Goal: Task Accomplishment & Management: Use online tool/utility

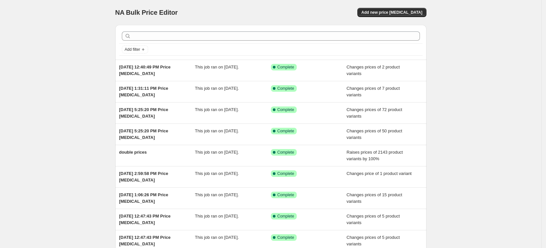
click at [397, 4] on div "NA Bulk Price Editor. This page is ready NA Bulk Price Editor Add new price [ME…" at bounding box center [270, 12] width 311 height 25
click at [394, 9] on button "Add new price [MEDICAL_DATA]" at bounding box center [391, 12] width 69 height 9
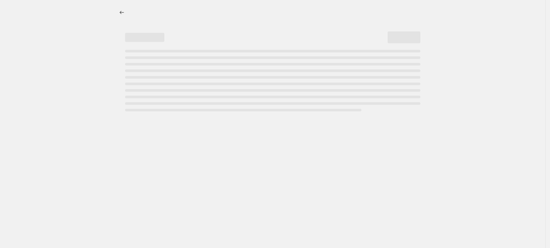
select select "percentage"
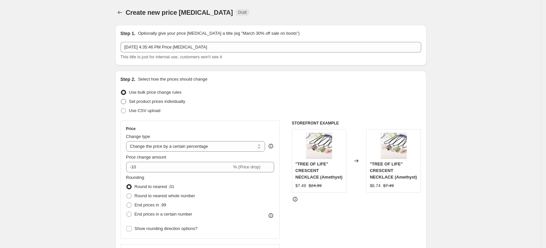
click at [168, 101] on span "Set product prices individually" at bounding box center [157, 101] width 56 height 5
click at [121, 99] on input "Set product prices individually" at bounding box center [121, 99] width 0 height 0
radio input "true"
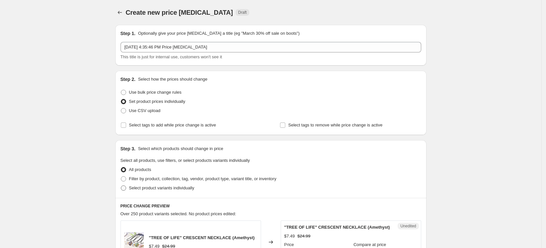
click at [179, 191] on label "Select product variants individually" at bounding box center [158, 187] width 74 height 9
click at [121, 186] on input "Select product variants individually" at bounding box center [121, 185] width 0 height 0
radio input "true"
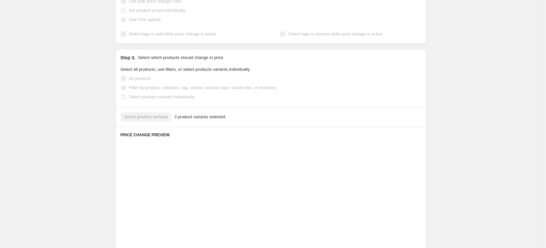
scroll to position [246, 0]
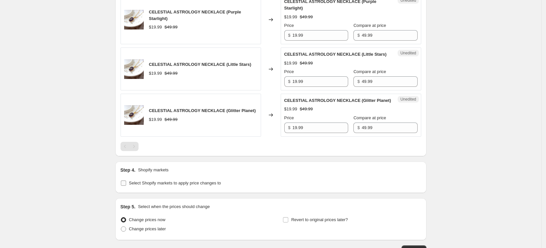
click at [203, 185] on span "Select Shopify markets to apply price changes to" at bounding box center [175, 182] width 92 height 5
click at [126, 186] on input "Select Shopify markets to apply price changes to" at bounding box center [123, 182] width 5 height 5
checkbox input "true"
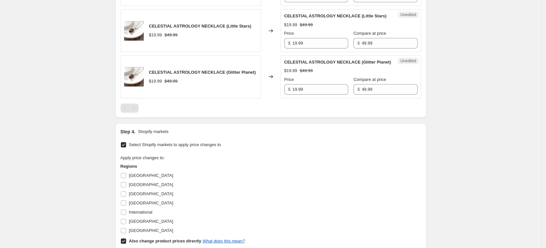
scroll to position [328, 0]
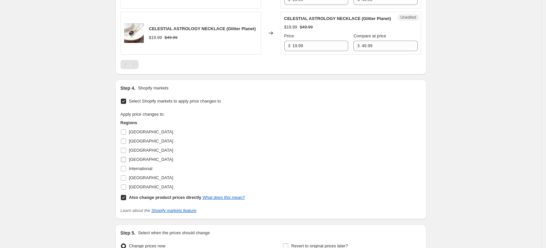
click at [139, 162] on span "[GEOGRAPHIC_DATA]" at bounding box center [151, 159] width 44 height 5
click at [126, 162] on input "[GEOGRAPHIC_DATA]" at bounding box center [123, 159] width 5 height 5
checkbox input "true"
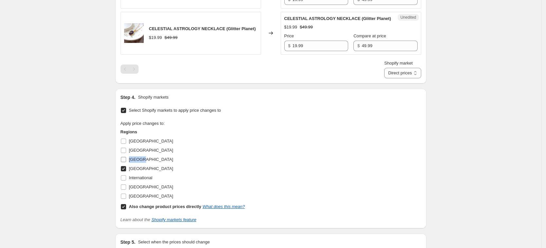
click at [138, 162] on span "[GEOGRAPHIC_DATA]" at bounding box center [151, 159] width 44 height 5
click at [126, 162] on input "[GEOGRAPHIC_DATA]" at bounding box center [123, 159] width 5 height 5
checkbox input "true"
click at [142, 189] on span "[GEOGRAPHIC_DATA]" at bounding box center [151, 186] width 44 height 5
click at [126, 190] on input "[GEOGRAPHIC_DATA]" at bounding box center [123, 186] width 5 height 5
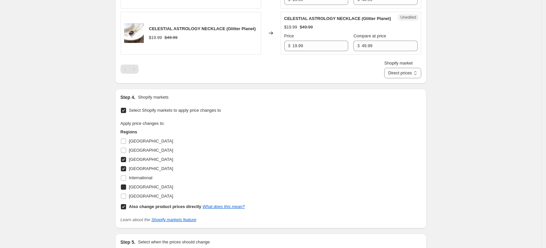
checkbox input "true"
click at [143, 199] on span "[GEOGRAPHIC_DATA]" at bounding box center [151, 196] width 44 height 7
click at [126, 199] on input "[GEOGRAPHIC_DATA]" at bounding box center [123, 196] width 5 height 5
checkbox input "true"
click at [150, 209] on b "Also change product prices directly" at bounding box center [165, 206] width 72 height 5
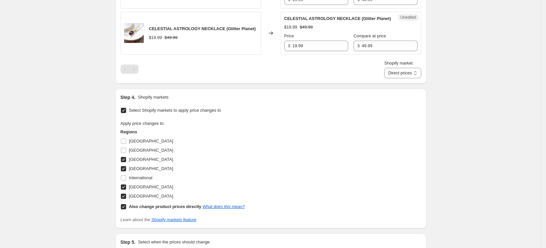
click at [126, 209] on input "Also change product prices directly What does this mean?" at bounding box center [123, 206] width 5 height 5
checkbox input "false"
select select "34367439004"
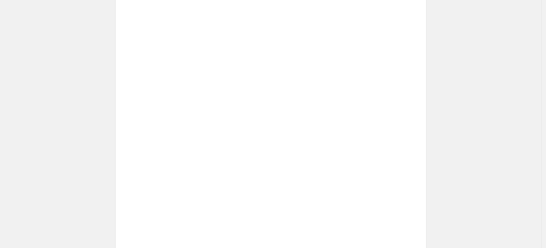
scroll to position [205, 0]
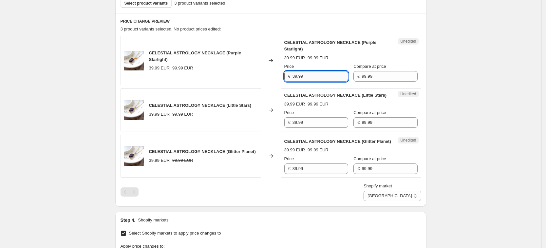
click at [326, 79] on input "39.99" at bounding box center [320, 76] width 56 height 10
type input "19.99"
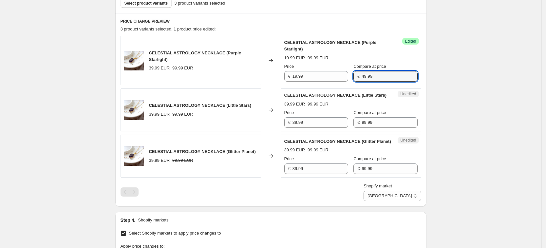
type input "49.99"
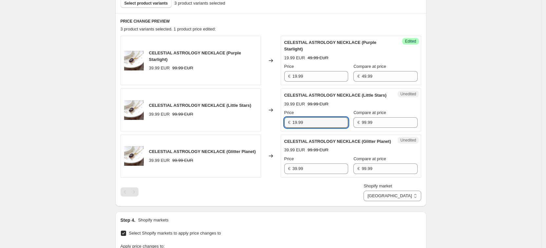
type input "19.99"
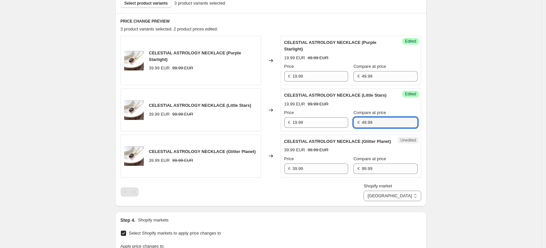
type input "49.99"
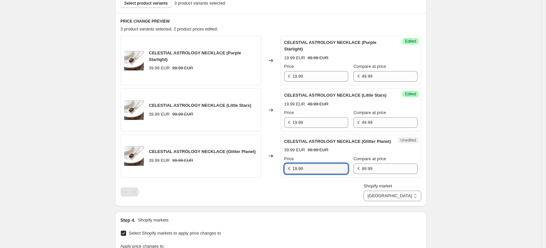
type input "19.99"
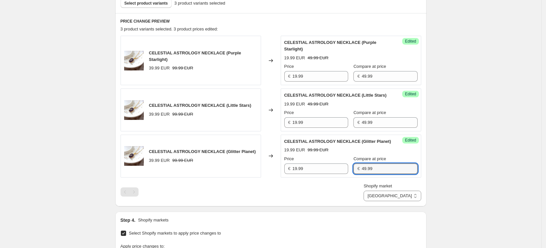
type input "49.99"
click at [407, 201] on select "[GEOGRAPHIC_DATA] [GEOGRAPHIC_DATA] [GEOGRAPHIC_DATA] [GEOGRAPHIC_DATA]" at bounding box center [392, 196] width 57 height 10
select select "34367406236"
click at [393, 201] on select "[GEOGRAPHIC_DATA] [GEOGRAPHIC_DATA] [GEOGRAPHIC_DATA] [GEOGRAPHIC_DATA]" at bounding box center [392, 196] width 57 height 10
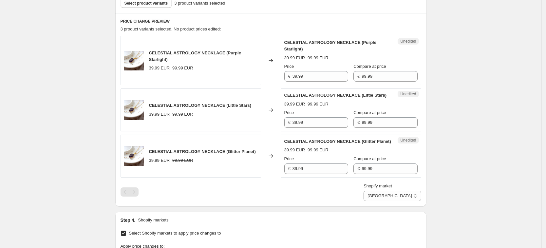
click at [304, 69] on div "Price" at bounding box center [316, 66] width 64 height 7
click at [302, 75] on input "39.99" at bounding box center [320, 76] width 56 height 10
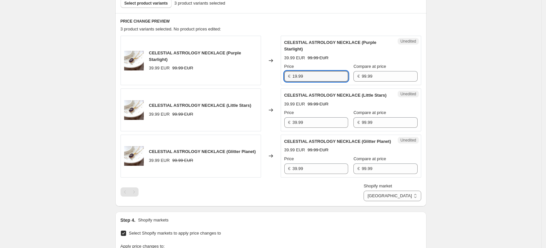
type input "19.99"
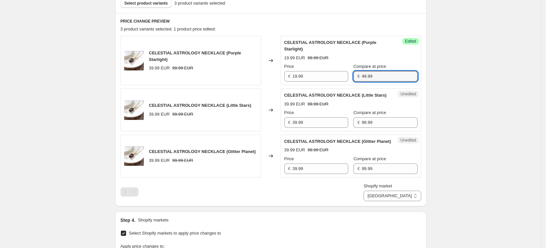
type input "49.99"
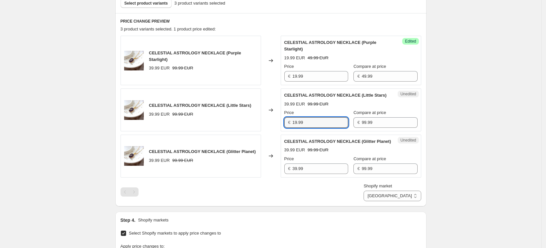
type input "19.99"
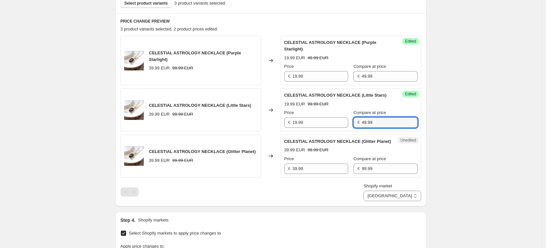
type input "49.99"
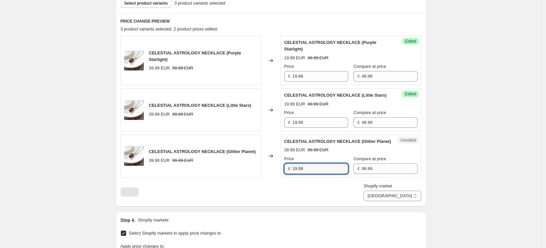
type input "19.99"
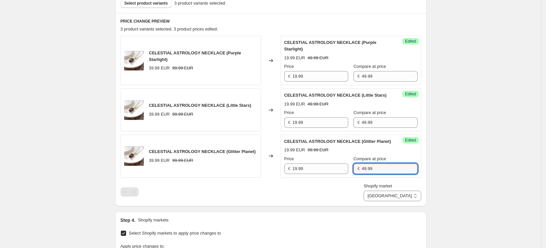
type input "49.99"
click at [513, 216] on div "Create new price [MEDICAL_DATA]. This page is ready Create new price [MEDICAL_D…" at bounding box center [270, 123] width 541 height 657
click at [421, 201] on select "[GEOGRAPHIC_DATA] [GEOGRAPHIC_DATA] [GEOGRAPHIC_DATA] [GEOGRAPHIC_DATA]" at bounding box center [392, 196] width 57 height 10
select select "34367209628"
click at [379, 201] on select "[GEOGRAPHIC_DATA] [GEOGRAPHIC_DATA] [GEOGRAPHIC_DATA] [GEOGRAPHIC_DATA]" at bounding box center [392, 196] width 57 height 10
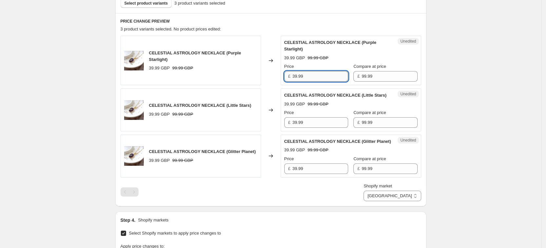
click at [307, 76] on input "39.99" at bounding box center [320, 76] width 56 height 10
type input "3"
type input "19.99"
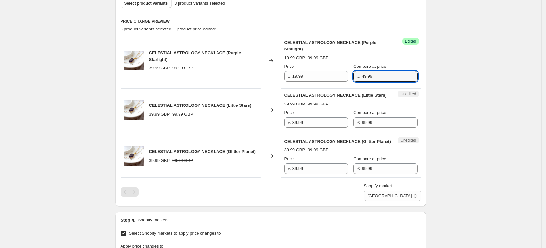
type input "49.99"
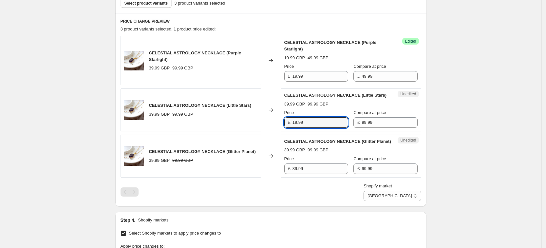
type input "19.99"
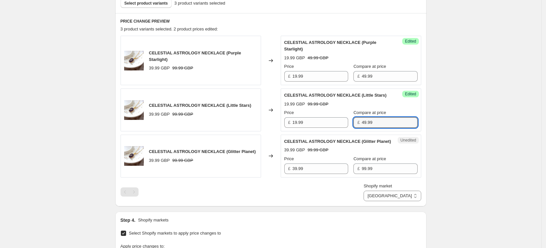
type input "49.99"
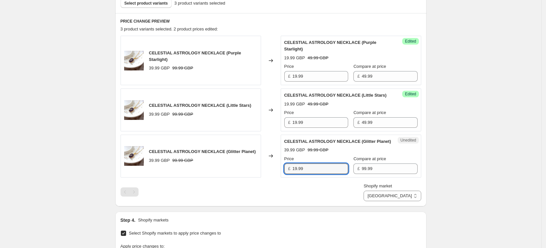
type input "19.99"
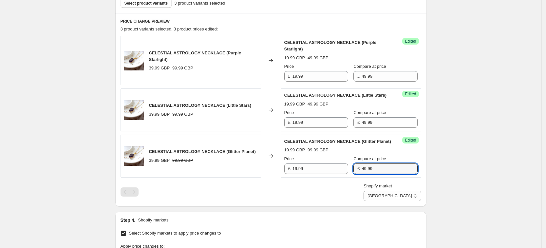
type input "49.99"
click at [476, 171] on div "Create new price [MEDICAL_DATA]. This page is ready Create new price [MEDICAL_D…" at bounding box center [270, 123] width 541 height 657
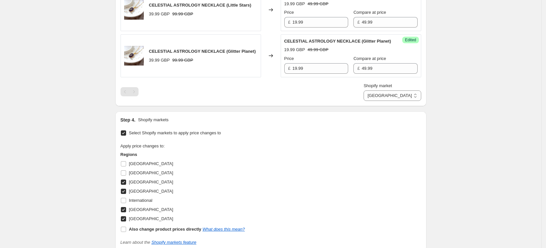
scroll to position [409, 0]
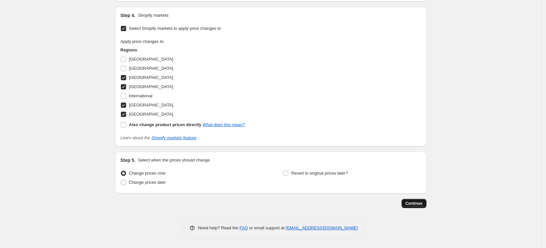
click at [410, 206] on span "Continue" at bounding box center [413, 203] width 17 height 5
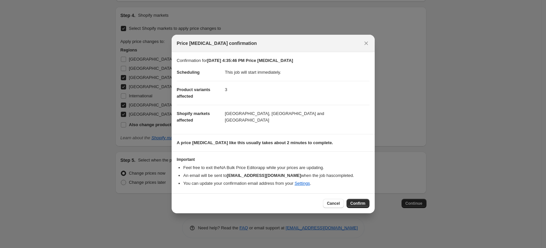
click at [367, 209] on div "Cancel Confirm" at bounding box center [273, 203] width 203 height 20
click at [367, 208] on div "Cancel Confirm" at bounding box center [273, 203] width 203 height 20
click at [366, 204] on button "Confirm" at bounding box center [358, 203] width 23 height 9
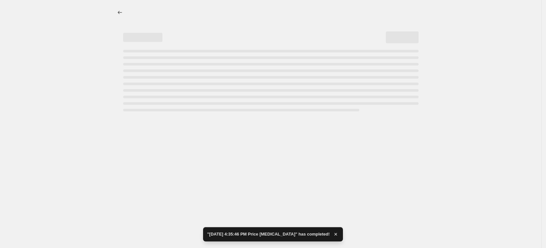
select select "34367209628"
